Goal: Information Seeking & Learning: Check status

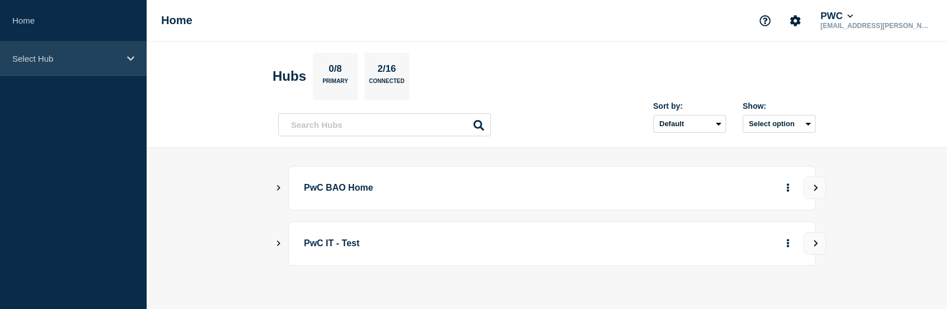
click at [50, 54] on p "Select Hub" at bounding box center [66, 59] width 108 height 10
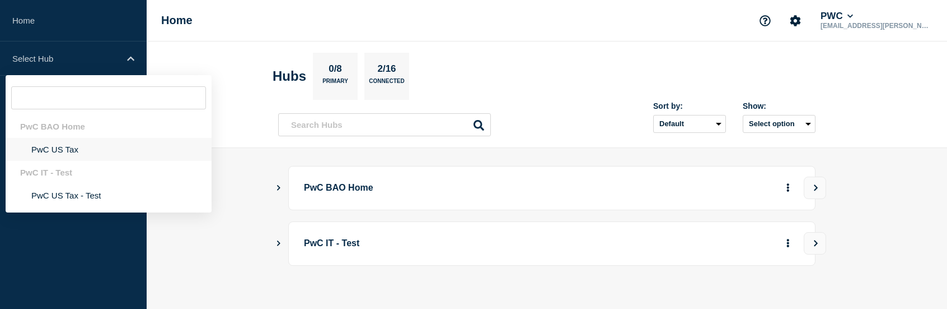
click at [74, 147] on li "PwC US Tax" at bounding box center [109, 149] width 206 height 23
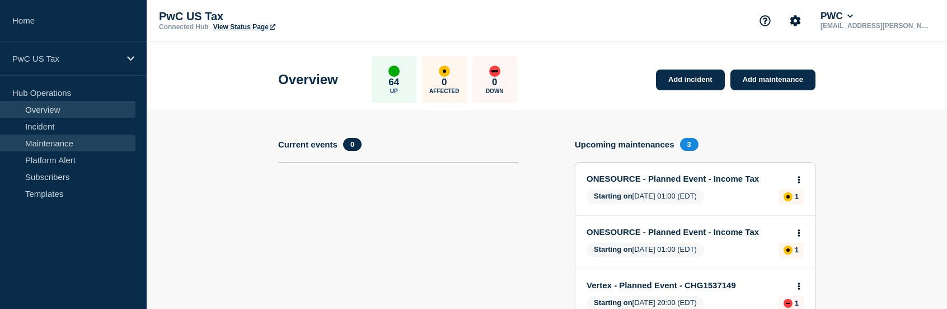
click at [67, 145] on link "Maintenance" at bounding box center [68, 142] width 136 height 17
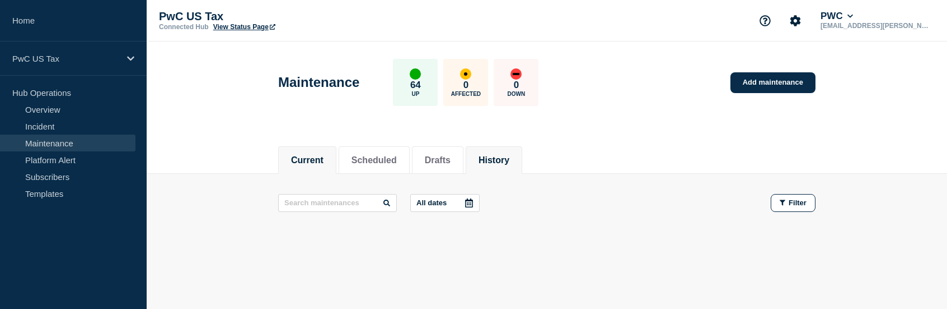
click at [510, 158] on button "History" at bounding box center [494, 160] width 31 height 10
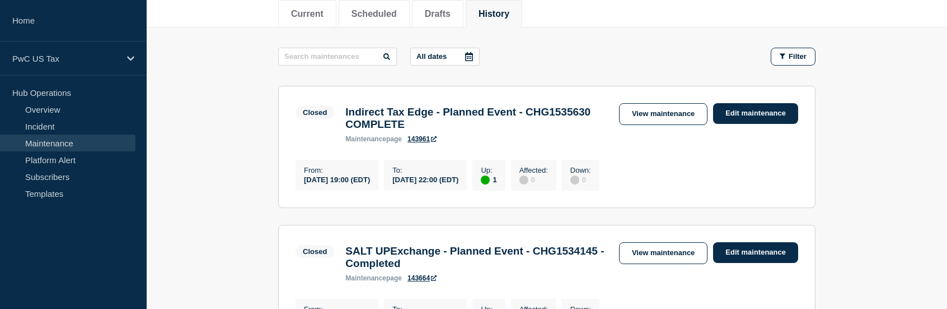
scroll to position [168, 0]
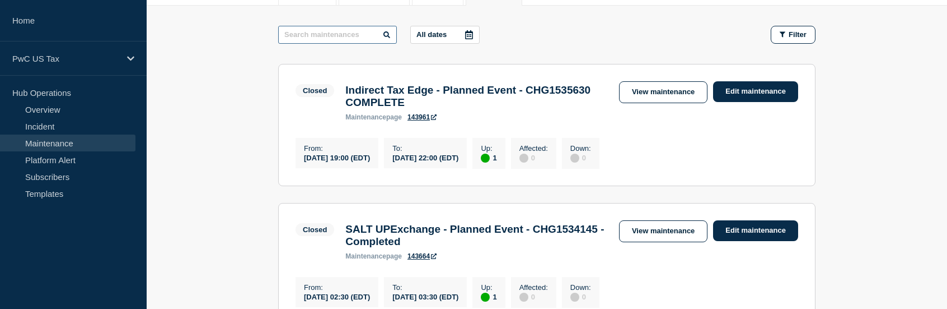
click at [328, 36] on input "text" at bounding box center [337, 35] width 119 height 18
type input "origin"
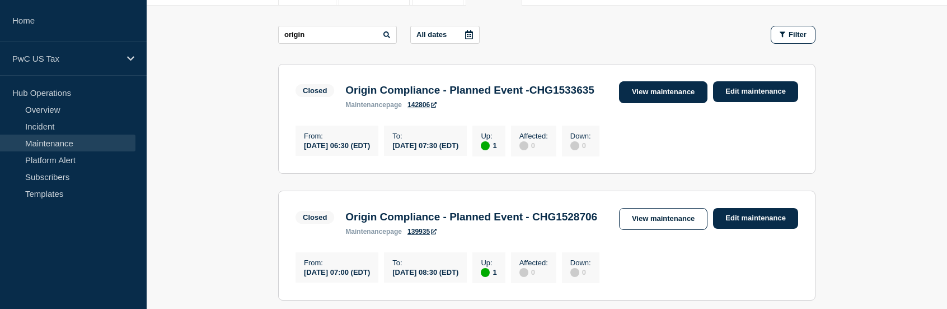
click at [671, 95] on link "View maintenance" at bounding box center [663, 92] width 88 height 22
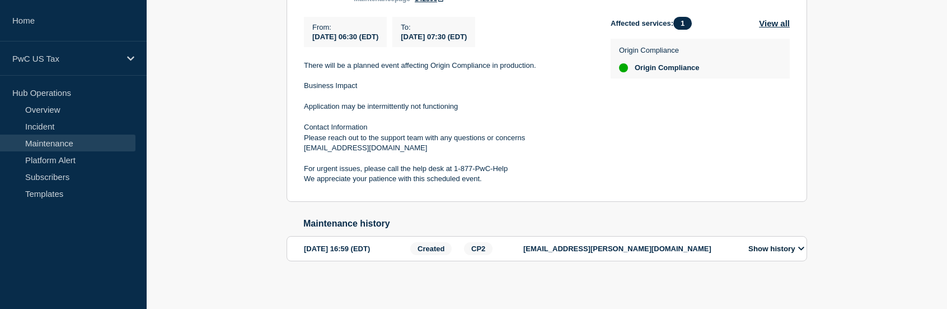
scroll to position [275, 0]
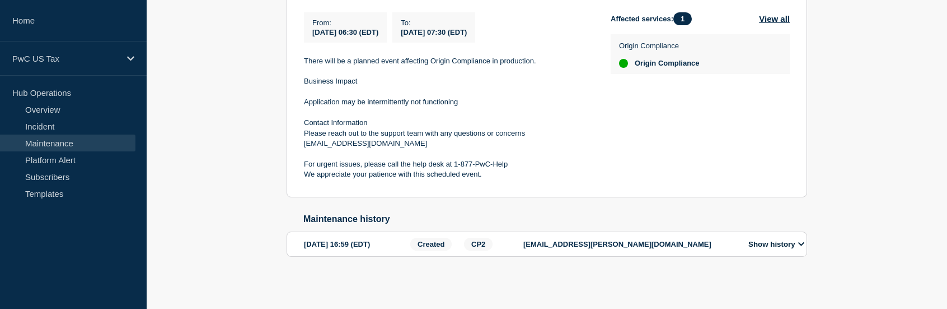
click at [799, 240] on button "Show history" at bounding box center [776, 244] width 63 height 10
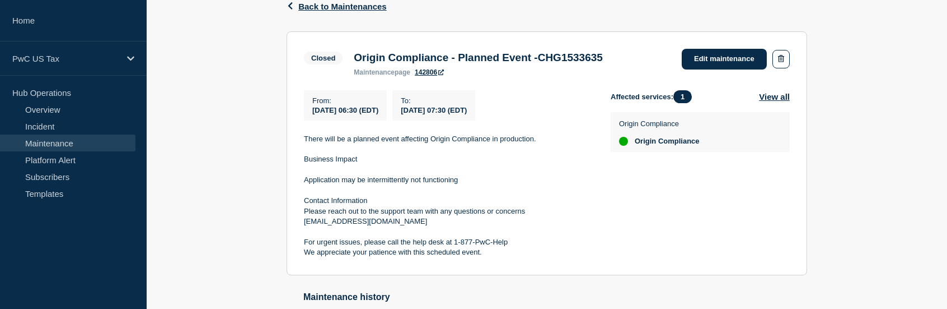
scroll to position [191, 0]
click at [602, 57] on h3 "Origin Compliance - Planned Event -CHG1533635" at bounding box center [478, 58] width 249 height 12
copy h3 "CHG1533635"
click at [779, 98] on button "View all" at bounding box center [774, 97] width 31 height 13
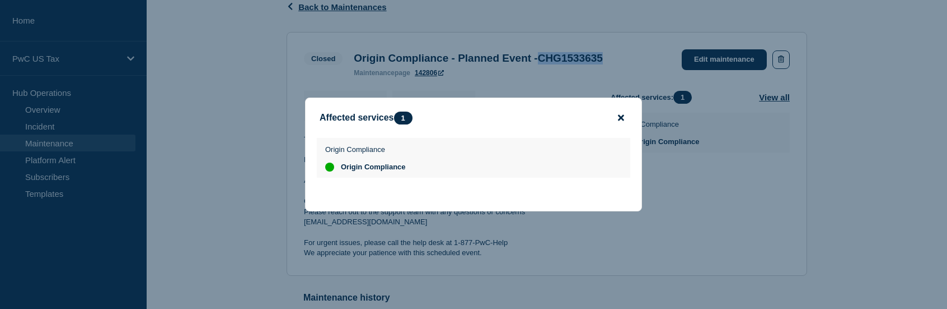
click at [622, 116] on icon "close button" at bounding box center [621, 118] width 6 height 6
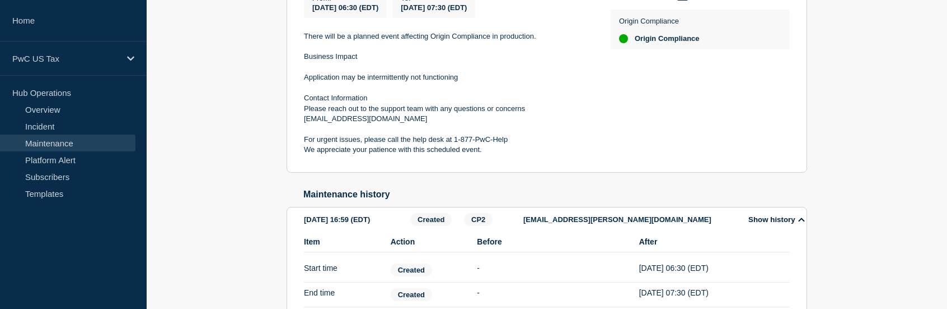
scroll to position [247, 0]
